Goal: Task Accomplishment & Management: Use online tool/utility

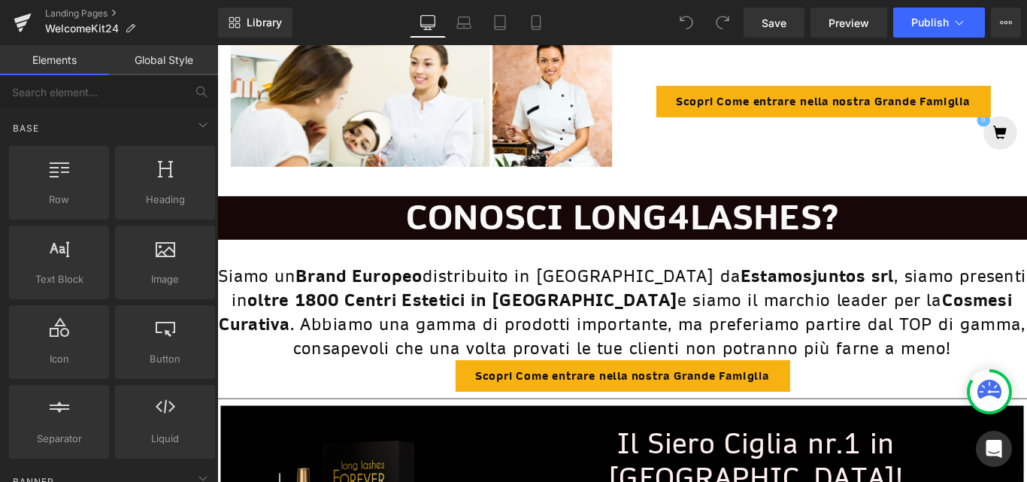
scroll to position [1053, 0]
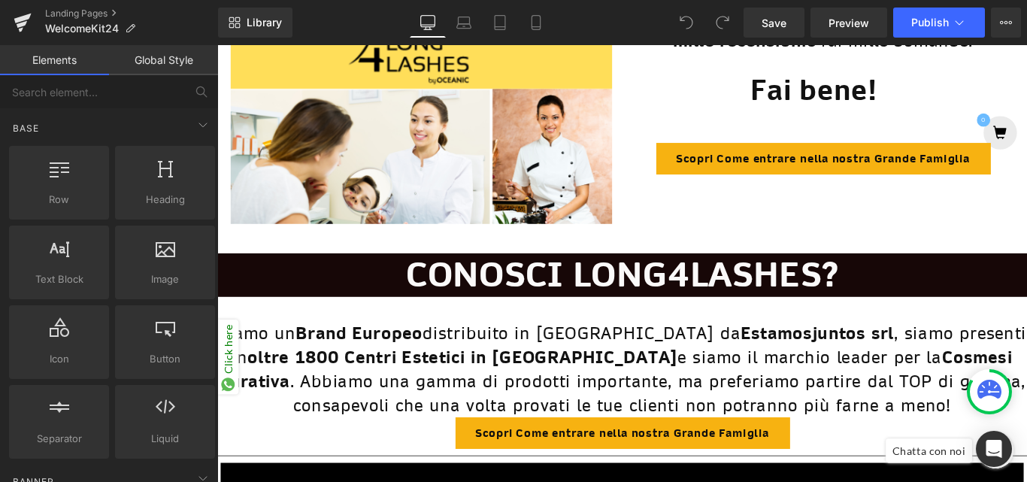
click at [848, 176] on link "Scopri Come entrare nella nostra Grande Famiglia" at bounding box center [898, 172] width 375 height 35
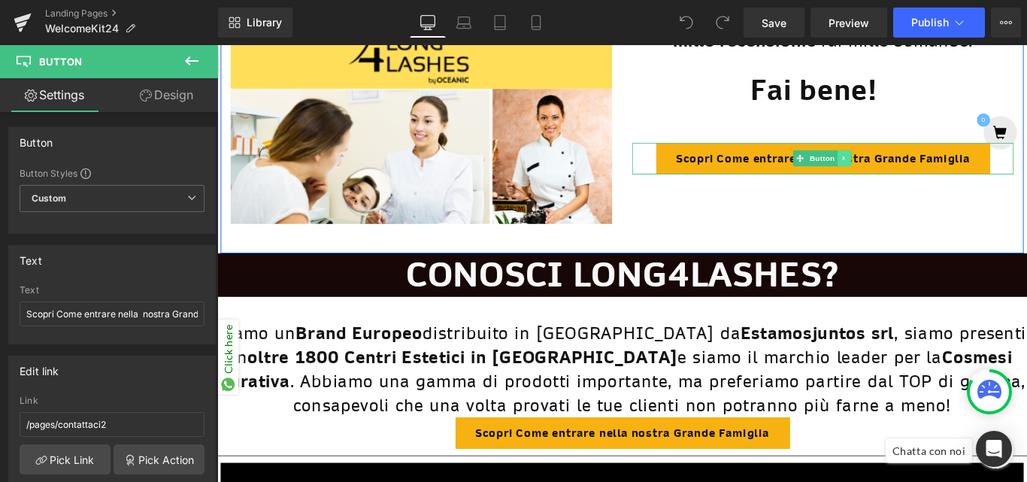
click at [920, 170] on icon at bounding box center [921, 172] width 2 height 5
click at [926, 168] on icon at bounding box center [930, 172] width 8 height 8
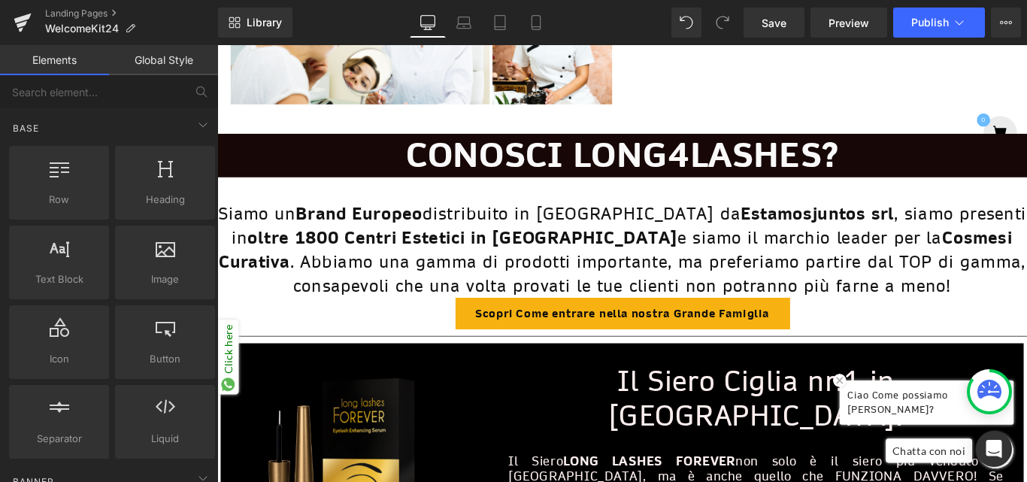
scroll to position [1279, 0]
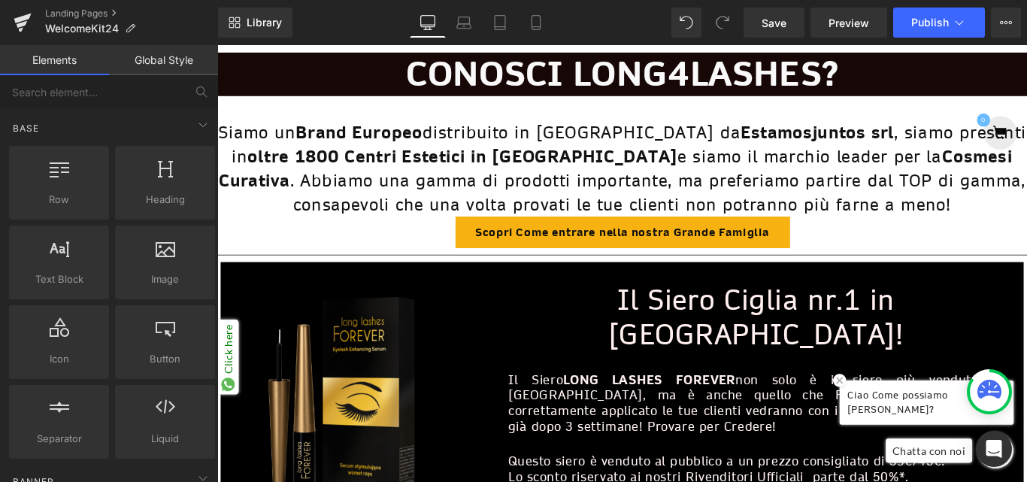
click at [813, 245] on link "Scopri Come entrare nella nostra Grande Famiglia" at bounding box center [672, 255] width 375 height 35
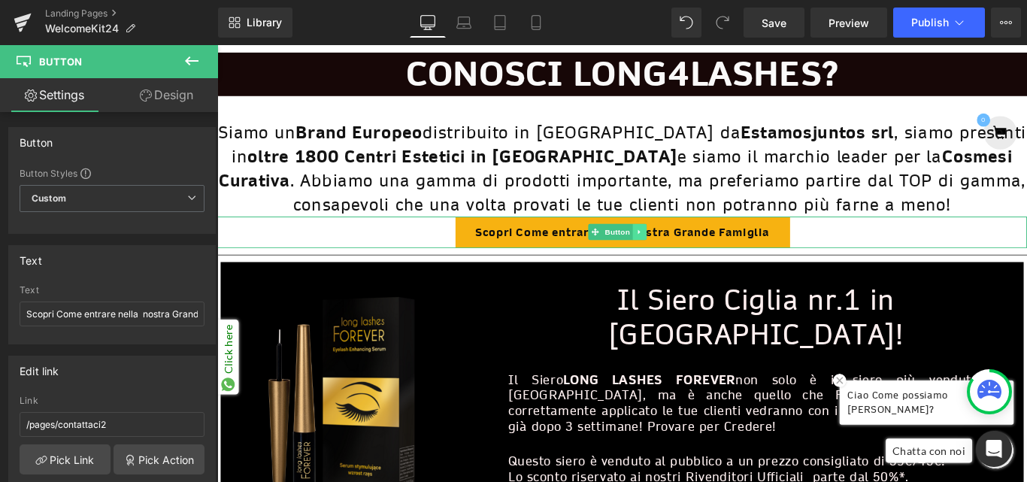
click at [697, 246] on link at bounding box center [692, 255] width 16 height 18
click at [698, 251] on icon at bounding box center [699, 255] width 8 height 8
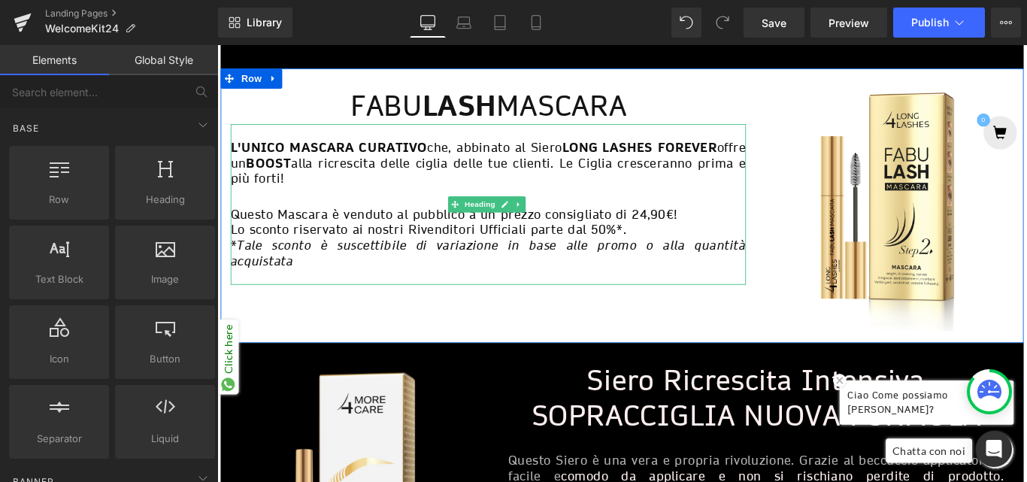
scroll to position [1805, 0]
